Goal: Task Accomplishment & Management: Use online tool/utility

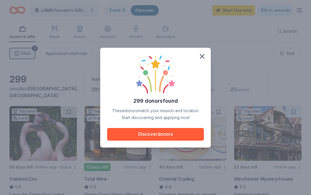
click at [182, 135] on button "Discover donors" at bounding box center [155, 134] width 97 height 13
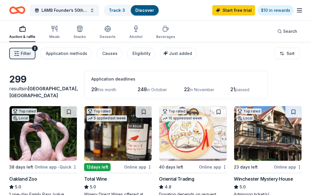
click at [118, 10] on link "Track · 3" at bounding box center [117, 10] width 16 height 5
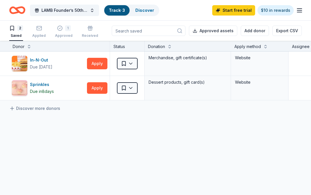
click at [51, 63] on div "In-N-Out" at bounding box center [41, 60] width 22 height 7
click at [47, 86] on div "Sprinkles" at bounding box center [42, 84] width 24 height 7
click at [40, 24] on button "Applied" at bounding box center [39, 32] width 14 height 18
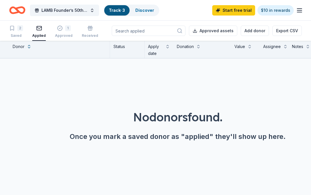
click at [59, 28] on icon "button" at bounding box center [60, 28] width 6 height 6
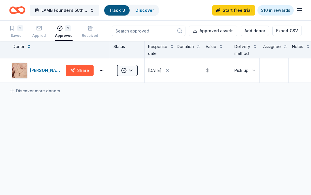
click at [20, 28] on div "2" at bounding box center [20, 28] width 6 height 6
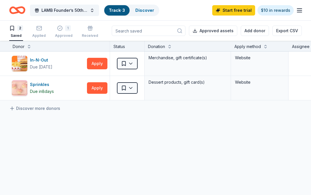
click at [235, 12] on link "Start free trial" at bounding box center [233, 10] width 43 height 10
click at [226, 10] on link "Start free trial" at bounding box center [233, 10] width 43 height 10
click at [226, 5] on link "Start free trial" at bounding box center [233, 10] width 43 height 10
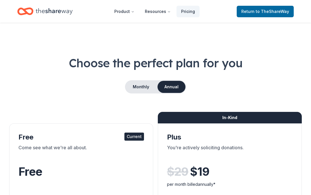
click at [224, 11] on nav "Product Resources Pricing Return to TheShareWay" at bounding box center [155, 12] width 276 height 14
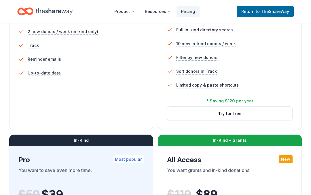
scroll to position [202, 0]
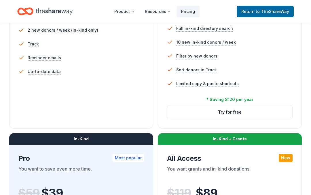
click at [104, 87] on div "5 profile views / month Limited directory search 2 new donors / week (in-kind o…" at bounding box center [80, 47] width 125 height 109
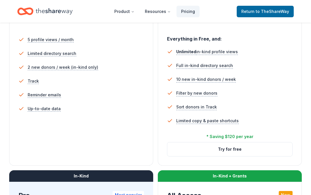
scroll to position [174, 0]
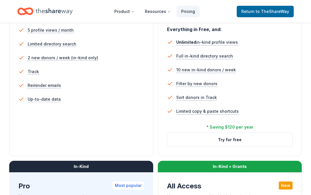
click at [194, 138] on button "Try for free" at bounding box center [229, 140] width 125 height 14
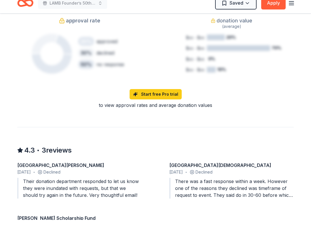
scroll to position [444, 0]
